Goal: Check status: Check status

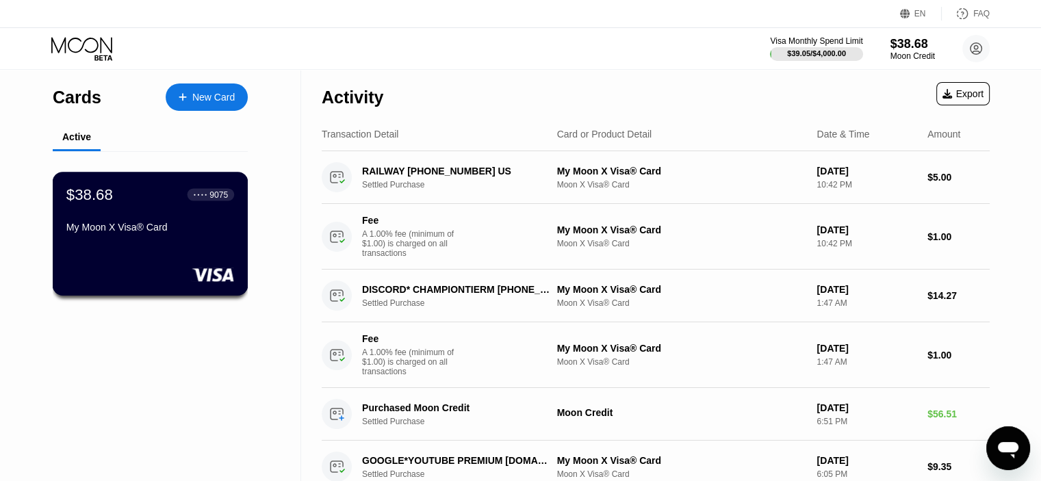
click at [146, 245] on div "$38.68 ● ● ● ● 9075 My Moon X Visa® Card" at bounding box center [151, 234] width 196 height 124
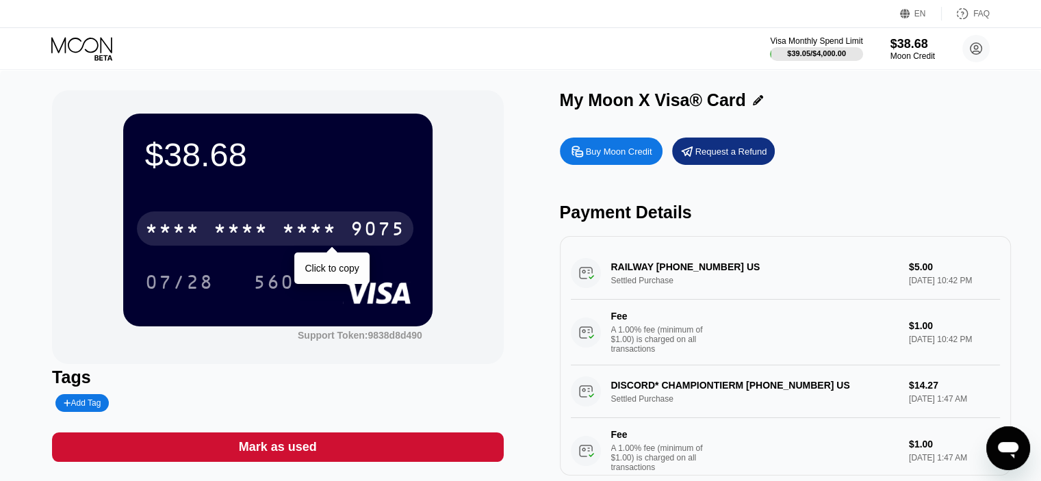
click at [288, 238] on div "* * * *" at bounding box center [309, 231] width 55 height 22
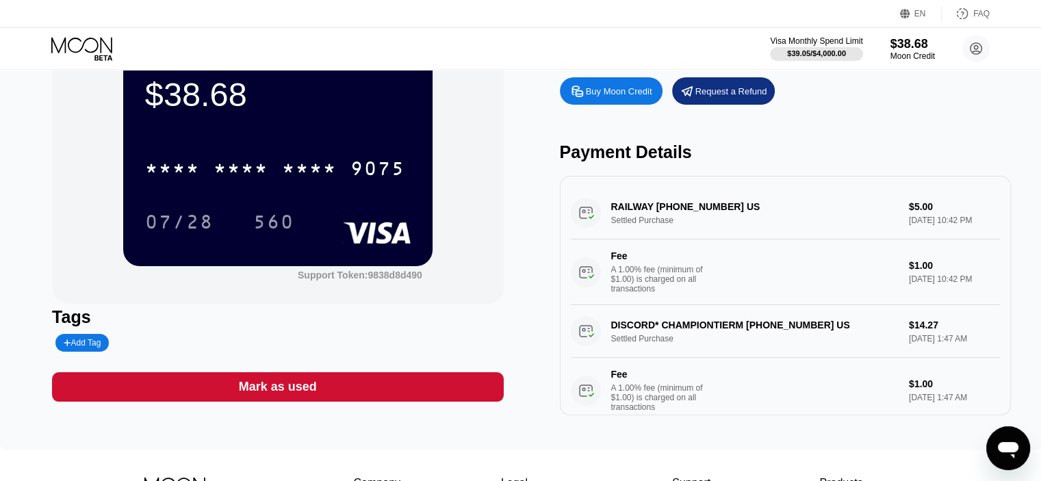
scroll to position [68, 0]
